Goal: Transaction & Acquisition: Obtain resource

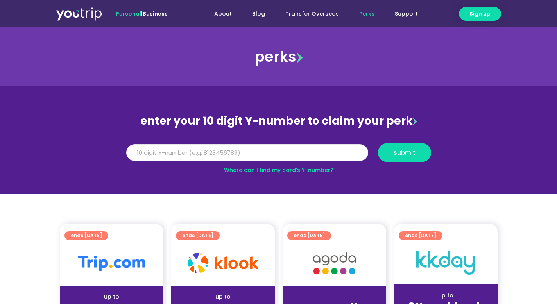
click at [241, 149] on input "Y Number" at bounding box center [247, 152] width 242 height 17
click at [272, 157] on input "Y Number" at bounding box center [247, 152] width 242 height 17
type input "8181848955"
click at [424, 149] on button "submit" at bounding box center [404, 152] width 53 height 19
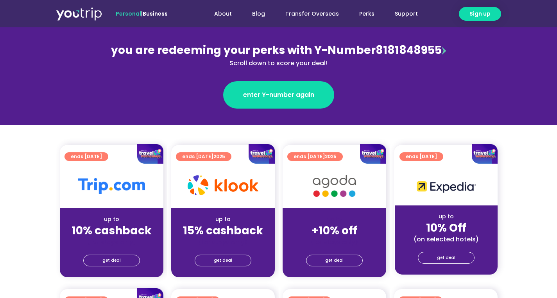
scroll to position [124, 0]
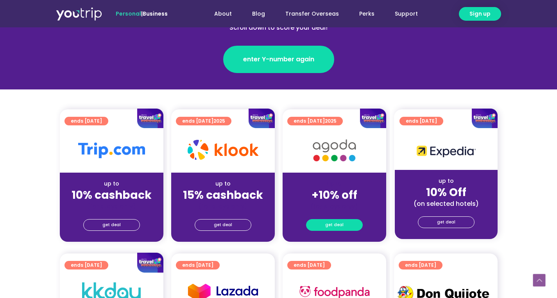
click at [339, 223] on span "get deal" at bounding box center [334, 225] width 18 height 11
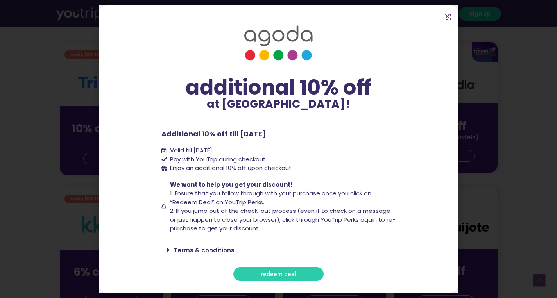
scroll to position [200, 0]
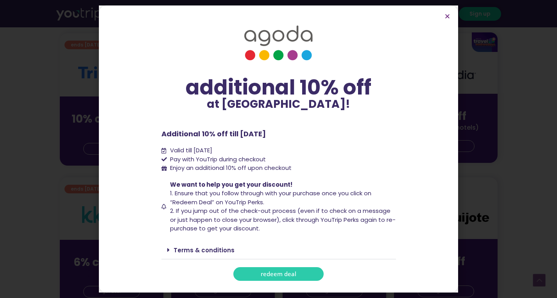
click at [296, 272] on link "redeem deal" at bounding box center [278, 274] width 90 height 14
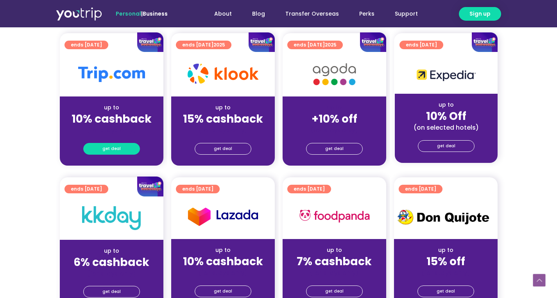
click at [127, 149] on link "get deal" at bounding box center [111, 149] width 57 height 12
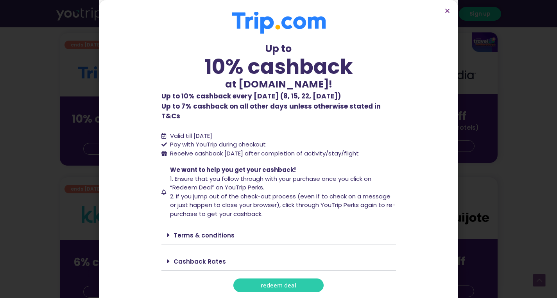
click at [285, 282] on span "redeem deal" at bounding box center [279, 285] width 36 height 6
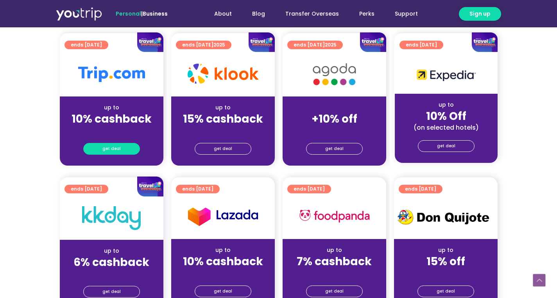
click at [114, 152] on span "get deal" at bounding box center [111, 148] width 18 height 11
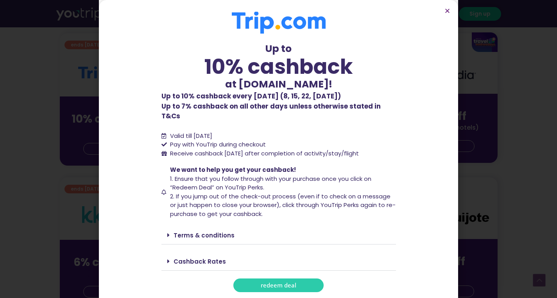
click at [264, 282] on span "redeem deal" at bounding box center [279, 285] width 36 height 6
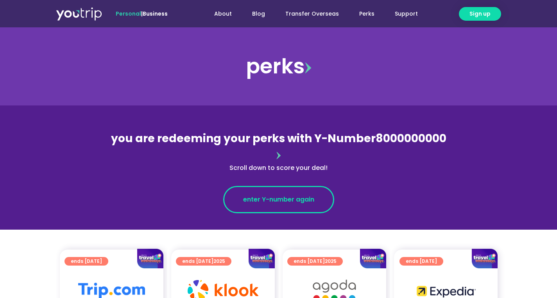
click at [287, 190] on link "enter Y-number again" at bounding box center [278, 199] width 111 height 27
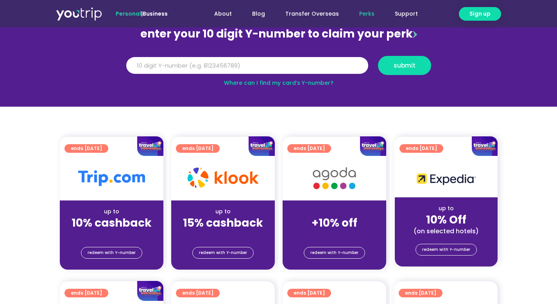
scroll to position [77, 0]
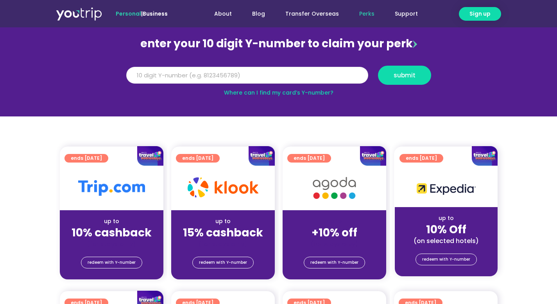
click at [231, 80] on input "Y Number" at bounding box center [247, 75] width 242 height 17
type input "8181848955"
click at [393, 76] on span "submit" at bounding box center [404, 75] width 40 height 6
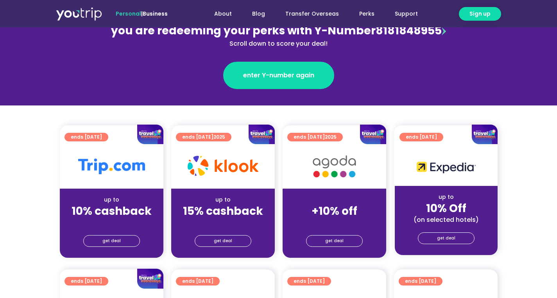
scroll to position [115, 0]
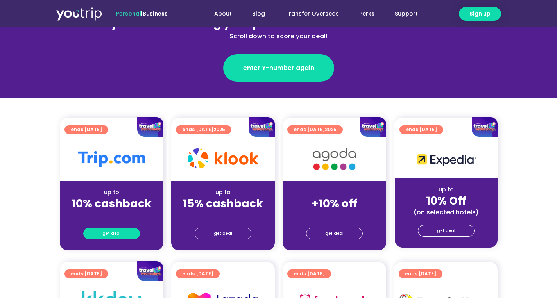
click at [123, 236] on link "get deal" at bounding box center [111, 234] width 57 height 12
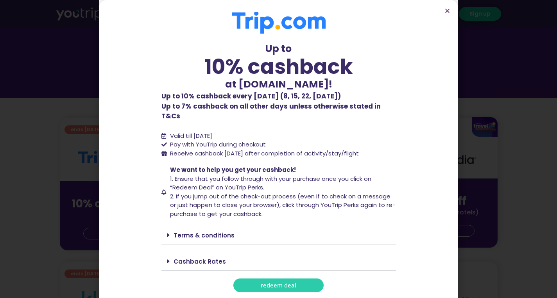
click at [270, 282] on span "redeem deal" at bounding box center [279, 285] width 36 height 6
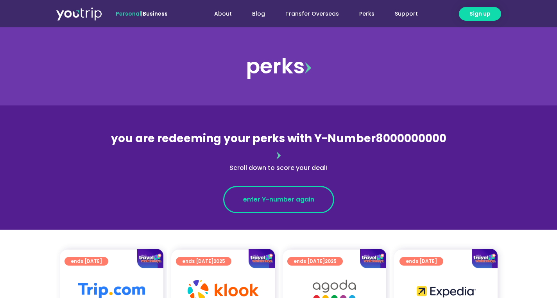
click at [246, 195] on span "enter Y-number again" at bounding box center [278, 199] width 71 height 9
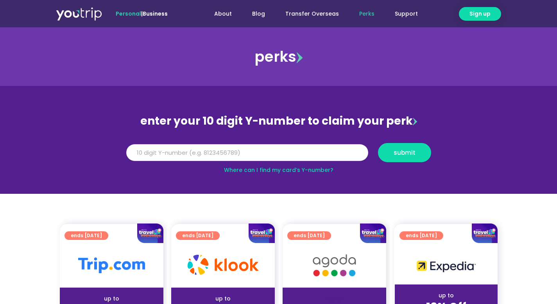
click at [237, 157] on input "Y Number" at bounding box center [247, 152] width 242 height 17
type input "8181848955"
click at [407, 159] on button "submit" at bounding box center [404, 152] width 53 height 19
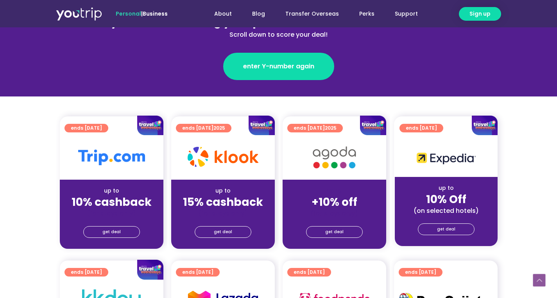
scroll to position [145, 0]
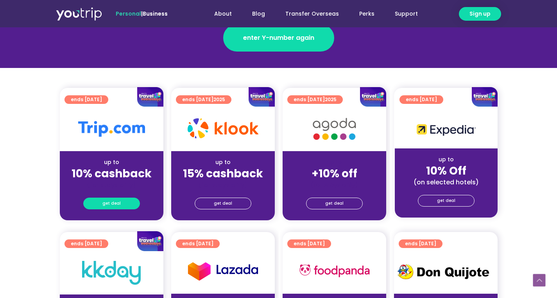
click at [105, 207] on span "get deal" at bounding box center [111, 203] width 18 height 11
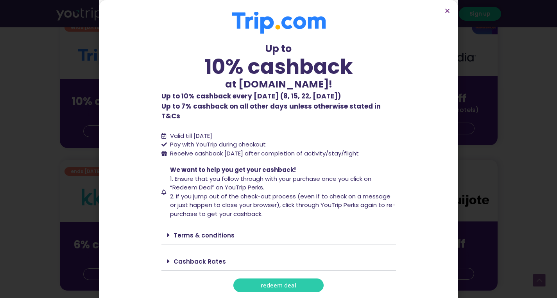
scroll to position [232, 0]
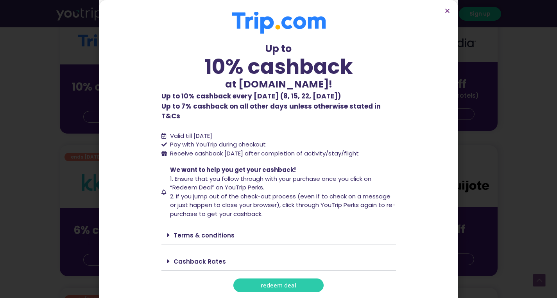
click at [205, 231] on link "Terms & conditions" at bounding box center [203, 235] width 61 height 8
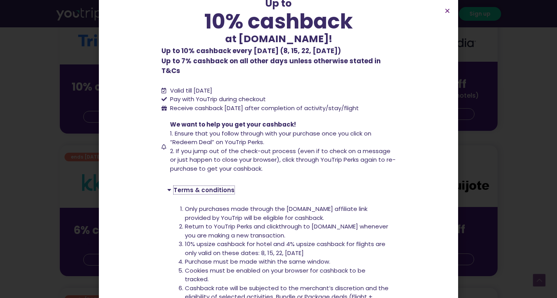
scroll to position [0, 0]
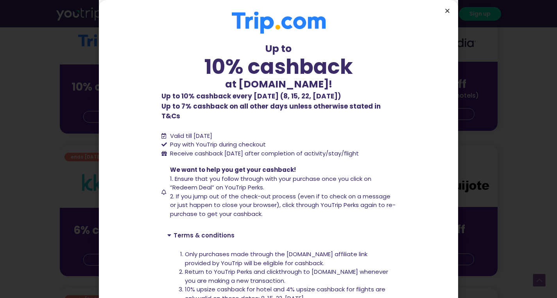
click at [447, 9] on icon "Close" at bounding box center [447, 11] width 6 height 6
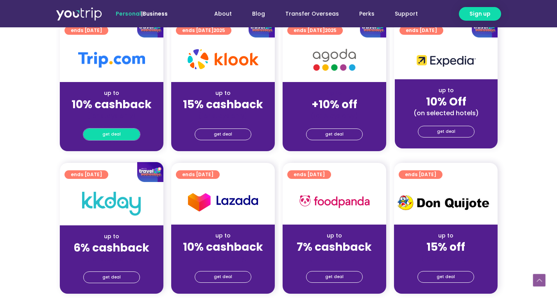
scroll to position [214, 0]
click at [125, 135] on link "get deal" at bounding box center [111, 135] width 57 height 12
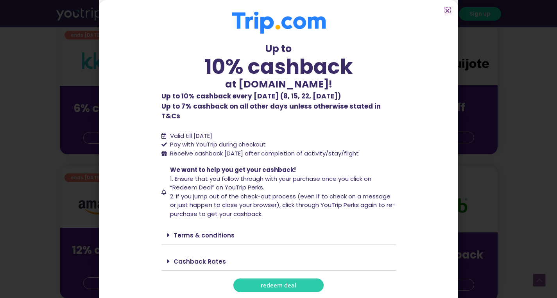
scroll to position [355, 0]
click at [278, 284] on link "redeem deal" at bounding box center [278, 285] width 90 height 14
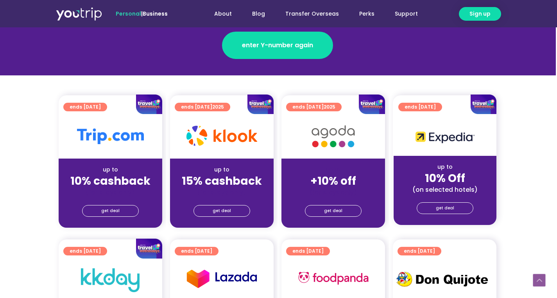
scroll to position [132, 1]
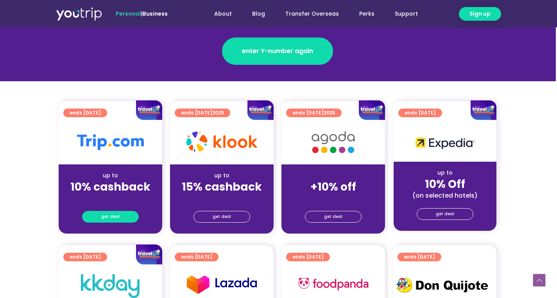
click at [117, 221] on span "get deal" at bounding box center [110, 216] width 18 height 11
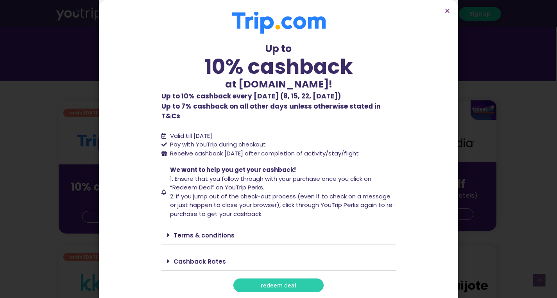
click at [287, 282] on span "redeem deal" at bounding box center [279, 285] width 36 height 6
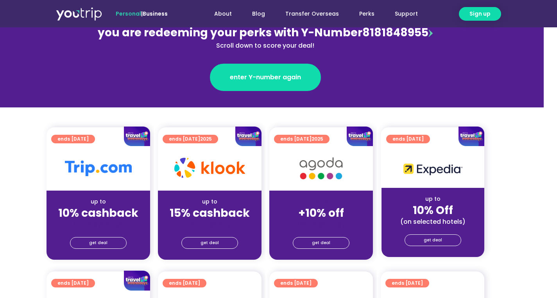
scroll to position [102, 13]
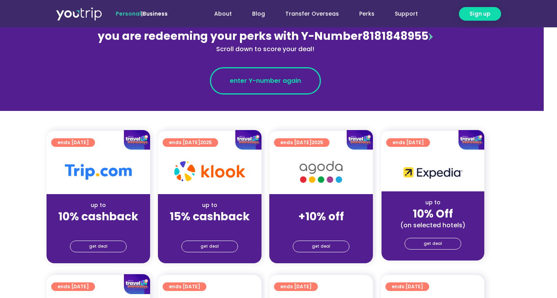
click at [261, 76] on span "enter Y-number again" at bounding box center [265, 80] width 71 height 9
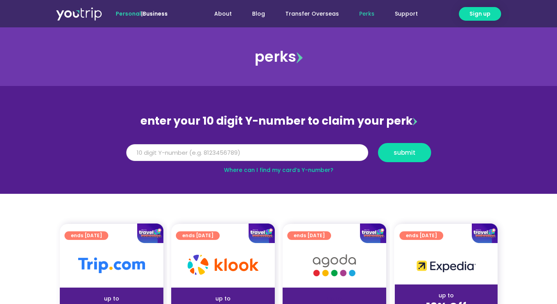
click at [254, 152] on input "Y Number" at bounding box center [247, 152] width 242 height 17
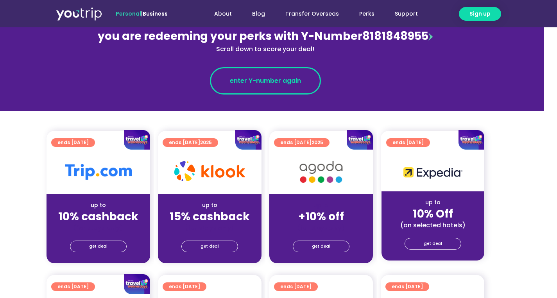
click at [263, 81] on span "enter Y-number again" at bounding box center [265, 80] width 71 height 9
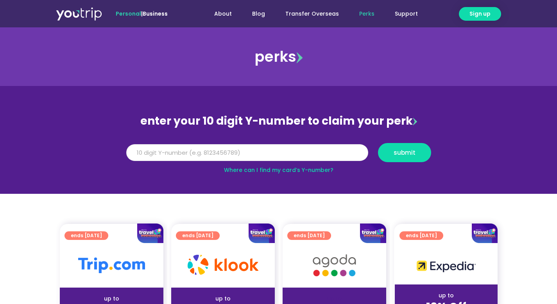
click at [246, 155] on input "Y Number" at bounding box center [247, 152] width 242 height 17
paste input "8181848955"
type input "8181848955"
click at [417, 154] on span "submit" at bounding box center [404, 153] width 40 height 6
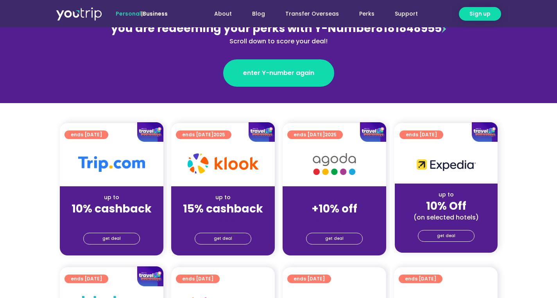
scroll to position [125, 0]
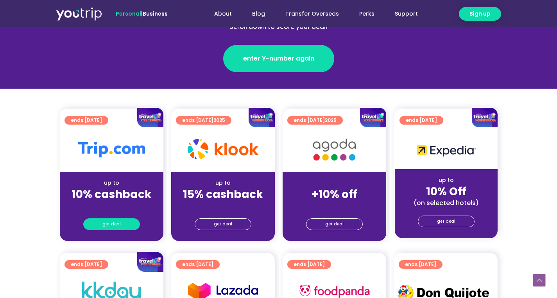
click at [117, 227] on span "get deal" at bounding box center [111, 224] width 18 height 11
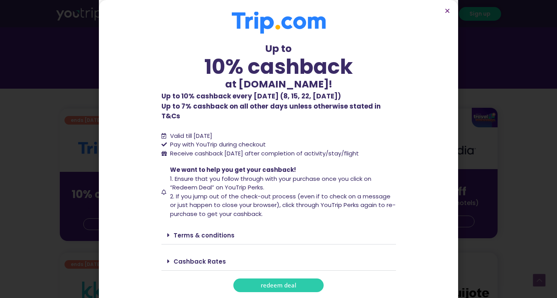
click at [287, 282] on span "redeem deal" at bounding box center [279, 285] width 36 height 6
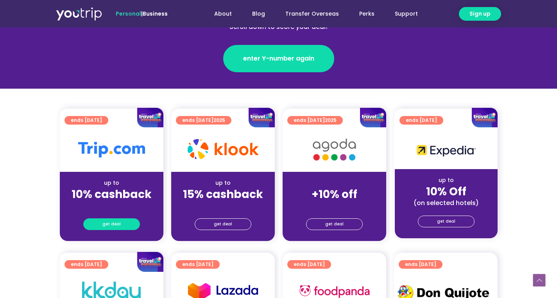
click at [102, 224] on link "get deal" at bounding box center [111, 224] width 57 height 12
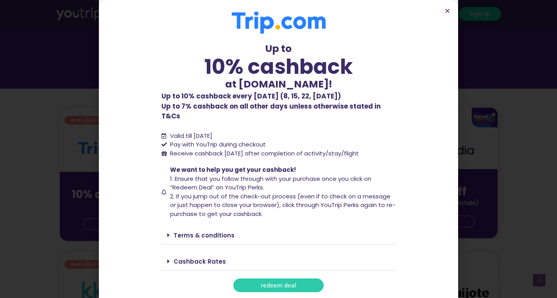
click at [191, 231] on link "Terms & conditions" at bounding box center [203, 235] width 61 height 8
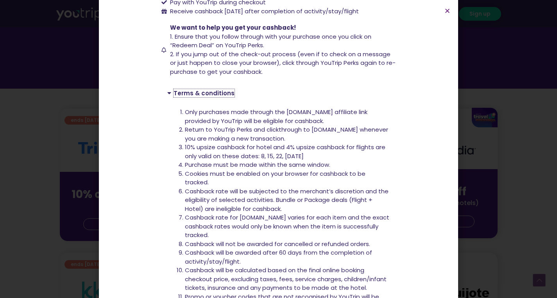
scroll to position [141, 0]
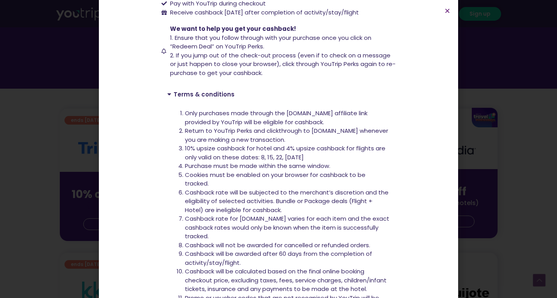
click at [452, 8] on section "Up to 10% cashback at [DOMAIN_NAME]! Up to 10% cashback at [DOMAIN_NAME]! Up to…" at bounding box center [278, 135] width 359 height 553
click at [447, 12] on icon "Close" at bounding box center [447, 11] width 6 height 6
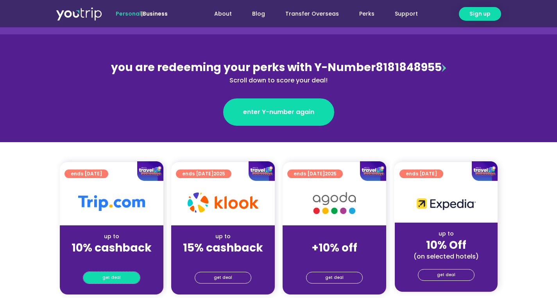
scroll to position [0, 0]
